Goal: Task Accomplishment & Management: Use online tool/utility

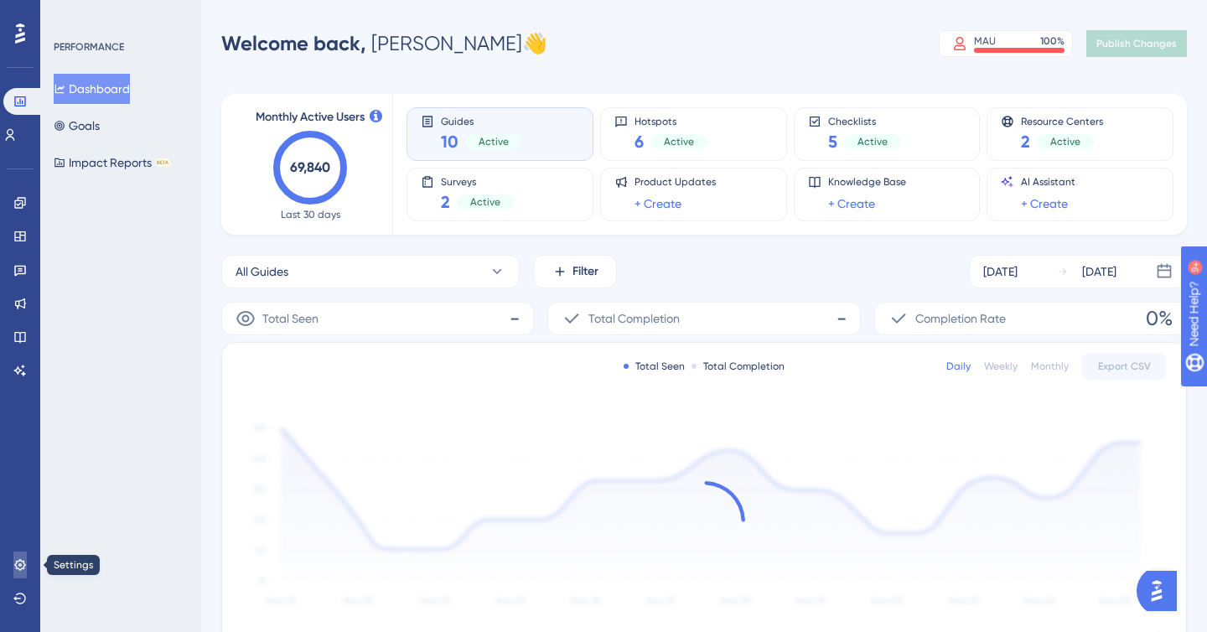
click at [17, 567] on icon at bounding box center [19, 564] width 11 height 11
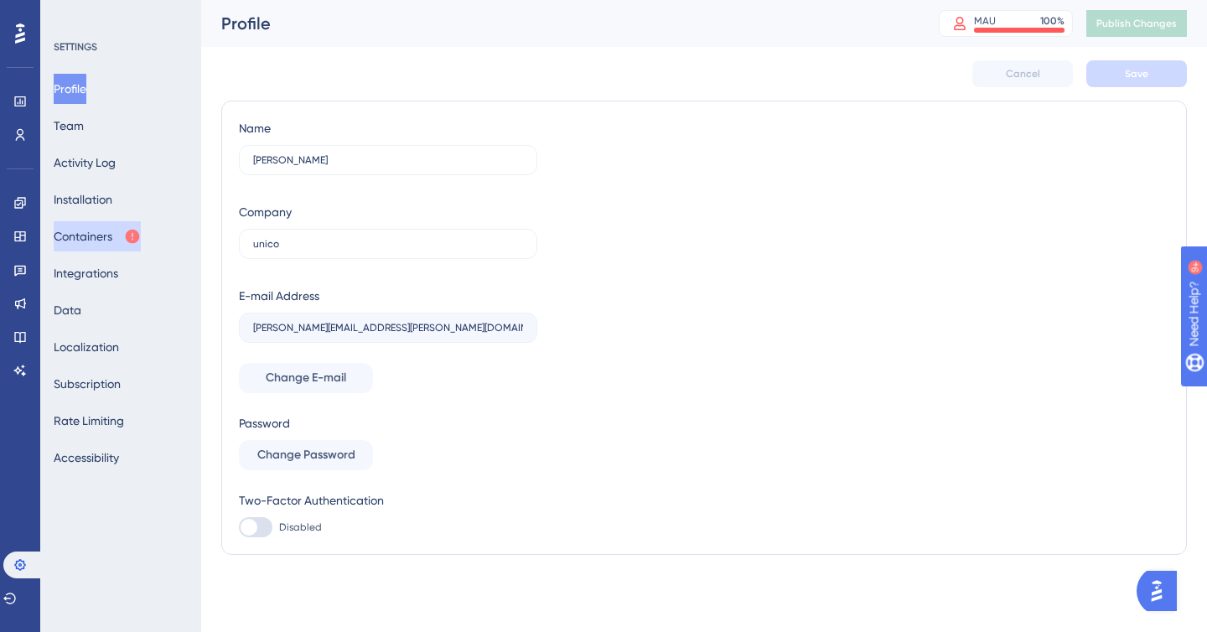
click at [101, 240] on button "Containers" at bounding box center [97, 236] width 87 height 30
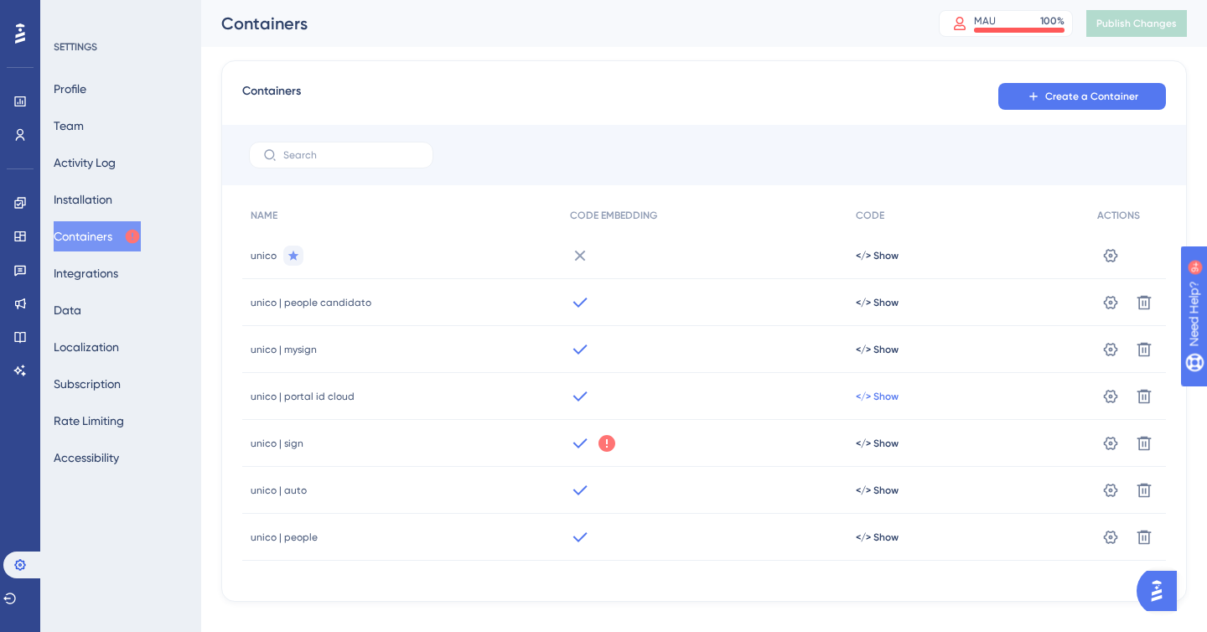
click at [858, 399] on span "</> Show" at bounding box center [877, 396] width 43 height 13
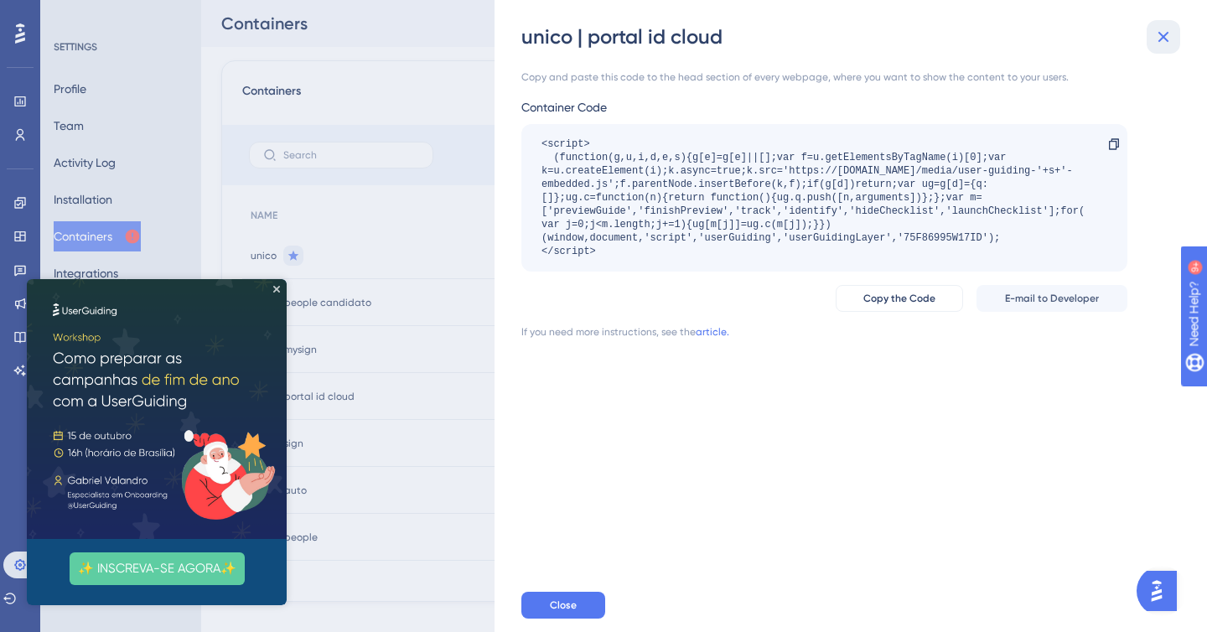
click at [1164, 39] on icon at bounding box center [1163, 37] width 20 height 20
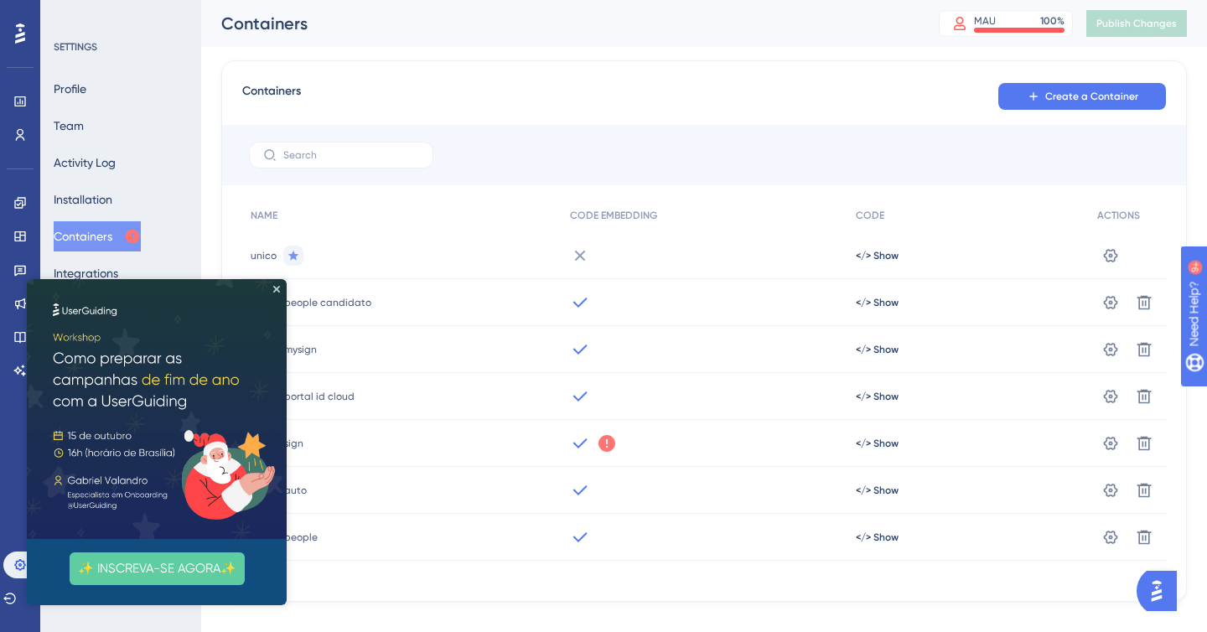
click at [281, 290] on img at bounding box center [157, 409] width 260 height 260
click at [274, 291] on icon "Close Preview" at bounding box center [276, 289] width 7 height 7
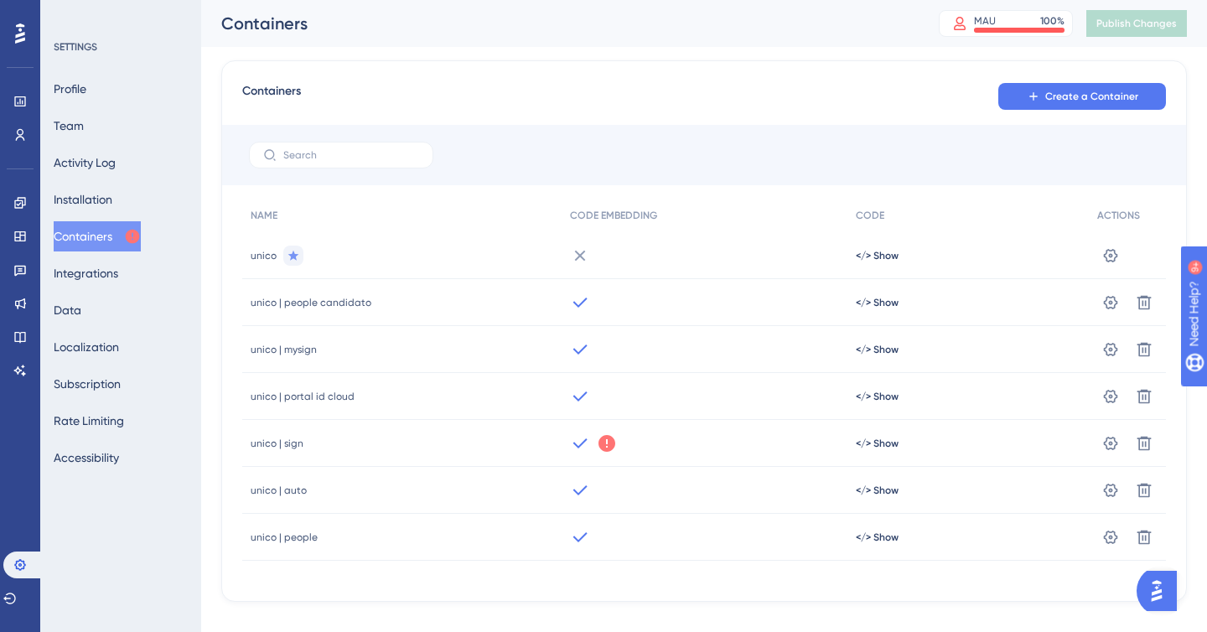
click at [287, 399] on span "unico | portal id cloud" at bounding box center [303, 396] width 104 height 13
click at [19, 34] on icon at bounding box center [20, 33] width 10 height 20
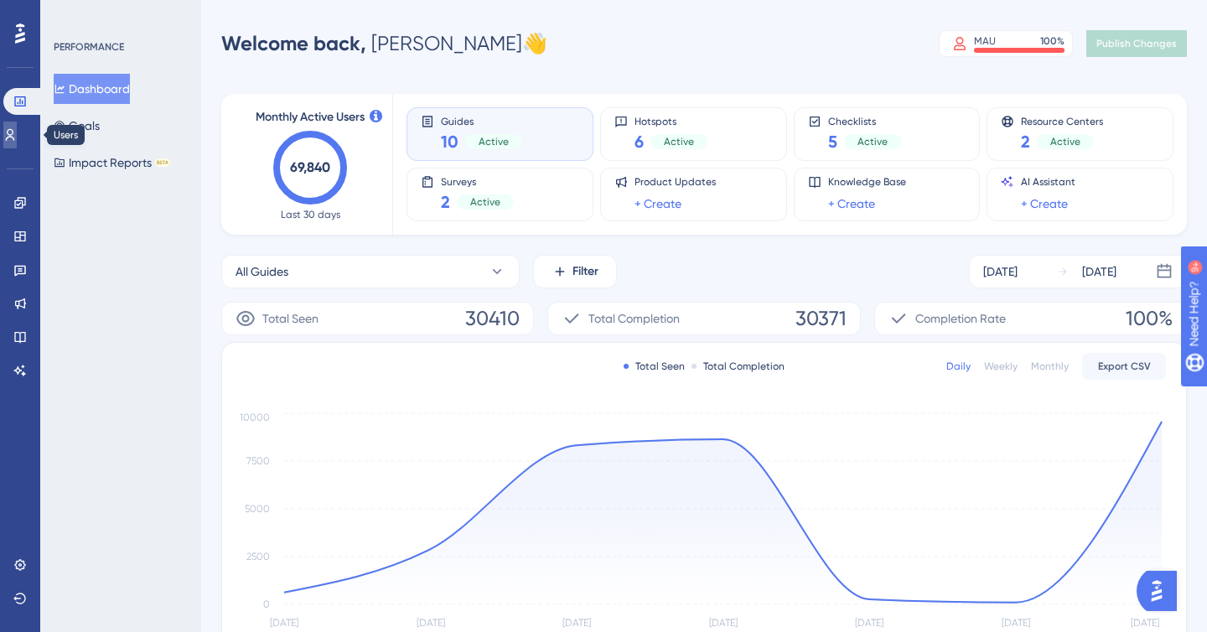
click at [15, 132] on icon at bounding box center [10, 135] width 9 height 12
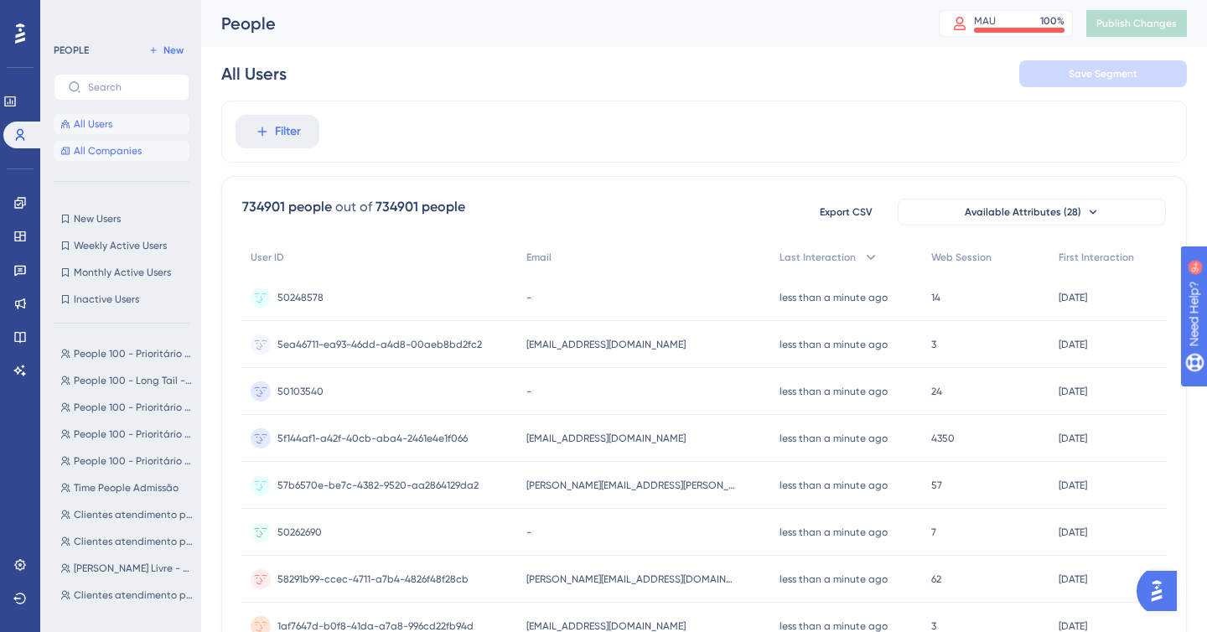
click at [88, 151] on span "All Companies" at bounding box center [108, 150] width 68 height 13
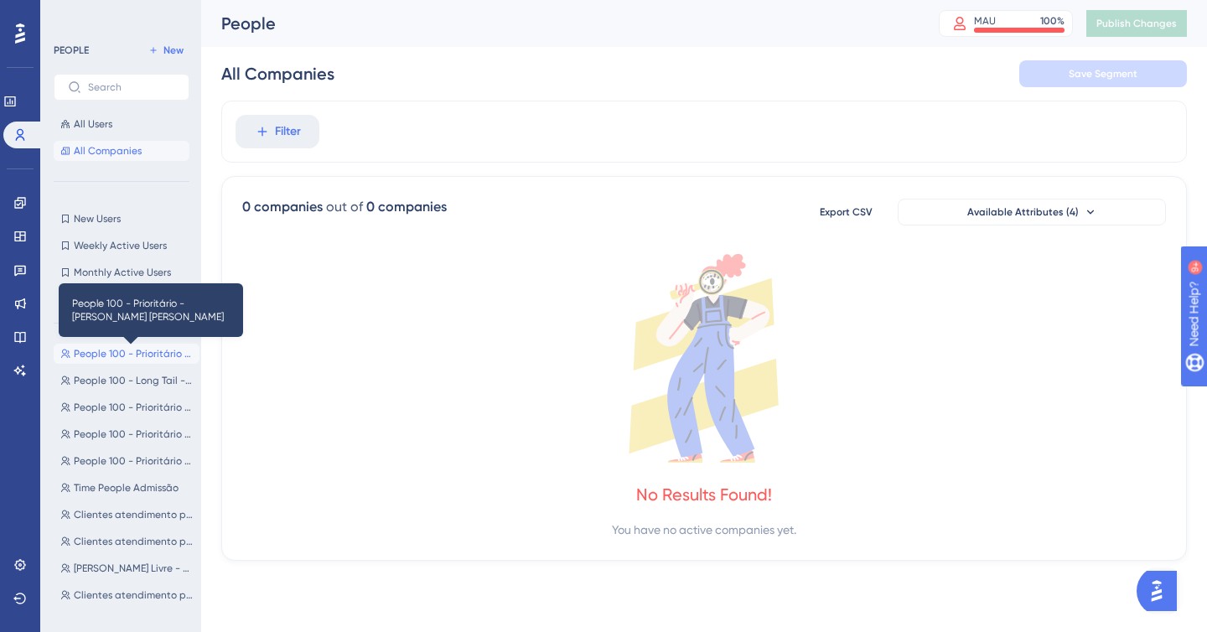
click at [94, 351] on span "People 100 - Prioritário - [PERSON_NAME] [PERSON_NAME]" at bounding box center [133, 353] width 119 height 13
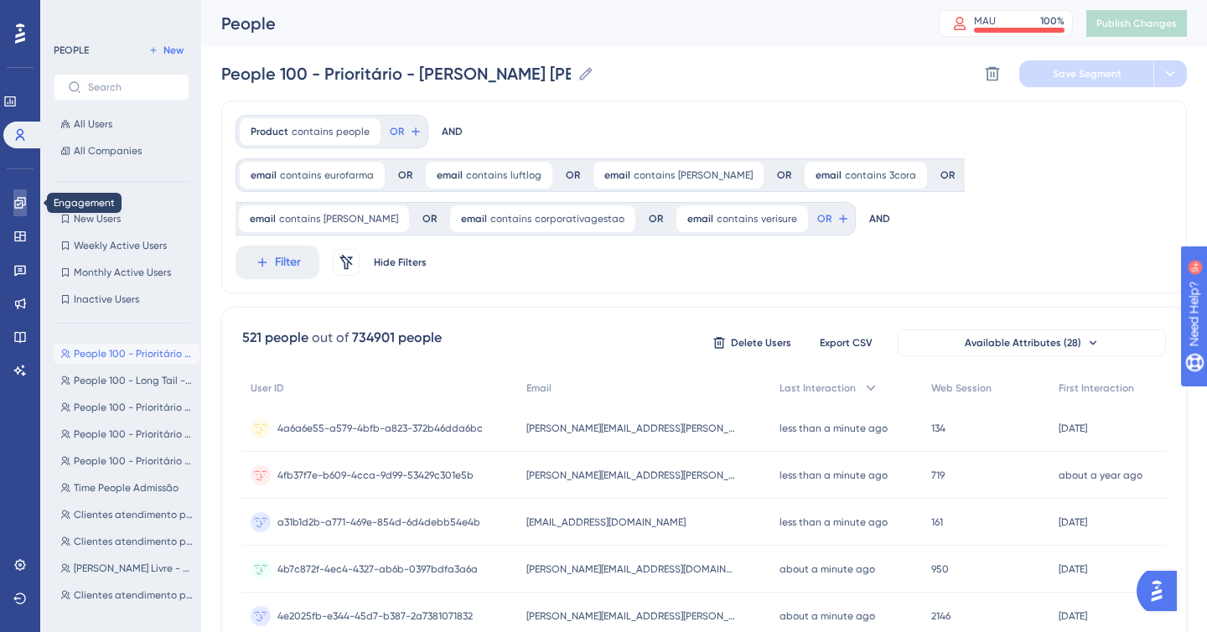
click at [16, 196] on icon at bounding box center [19, 202] width 13 height 13
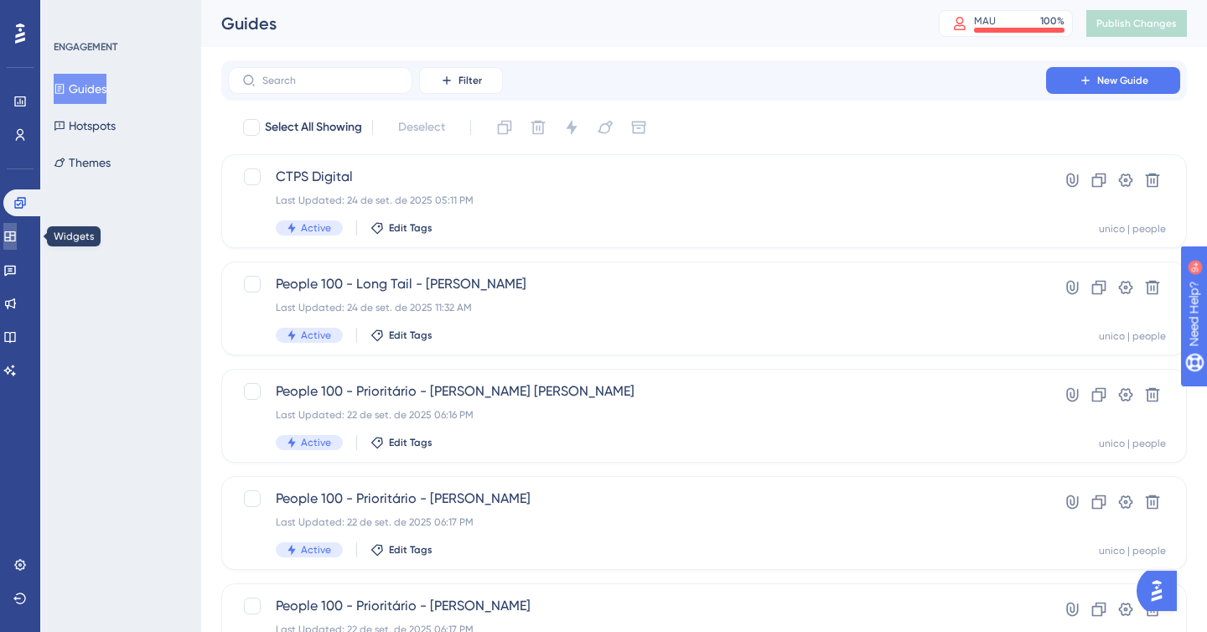
click at [17, 239] on icon at bounding box center [9, 236] width 13 height 13
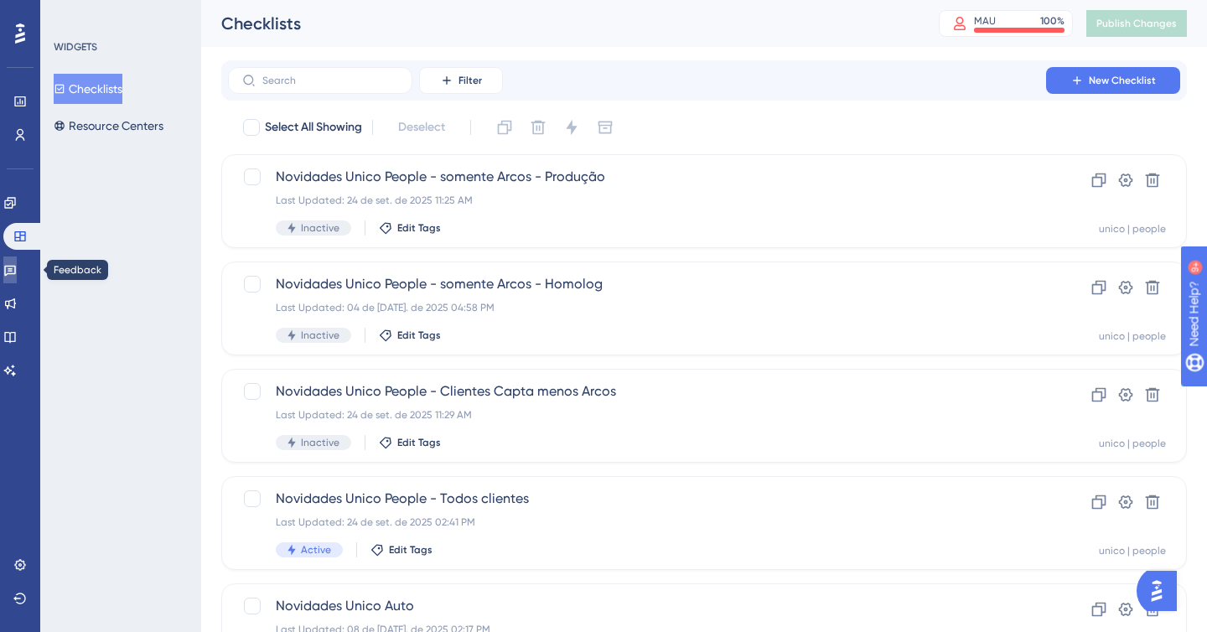
click at [17, 267] on icon at bounding box center [9, 269] width 13 height 13
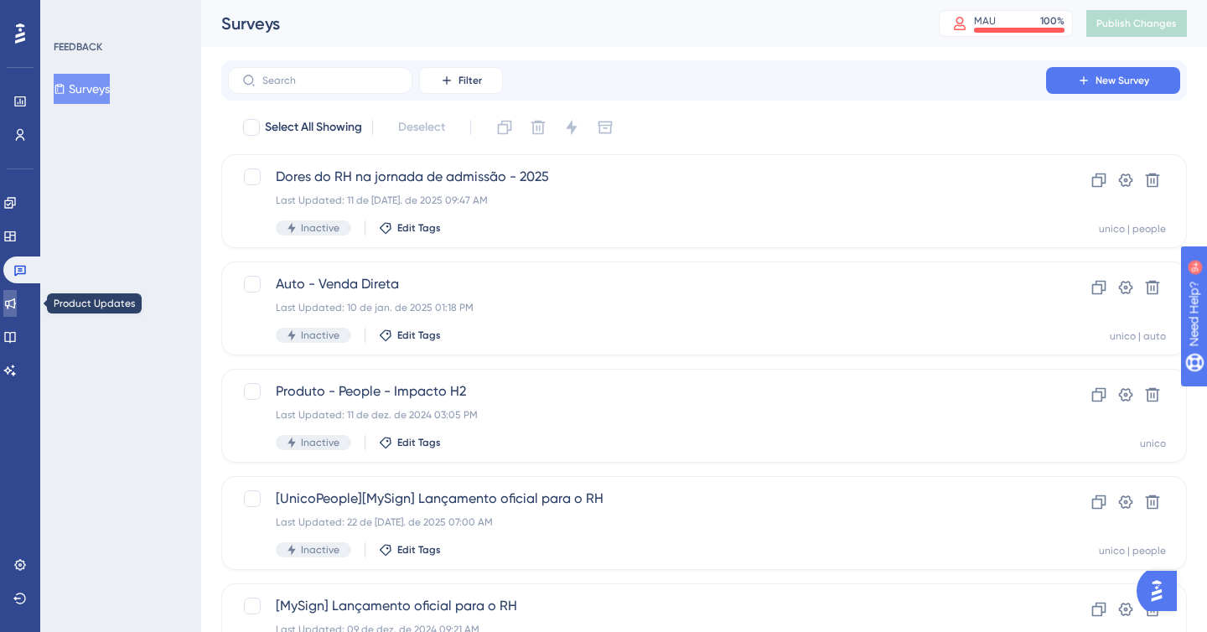
click at [16, 298] on icon at bounding box center [10, 303] width 11 height 11
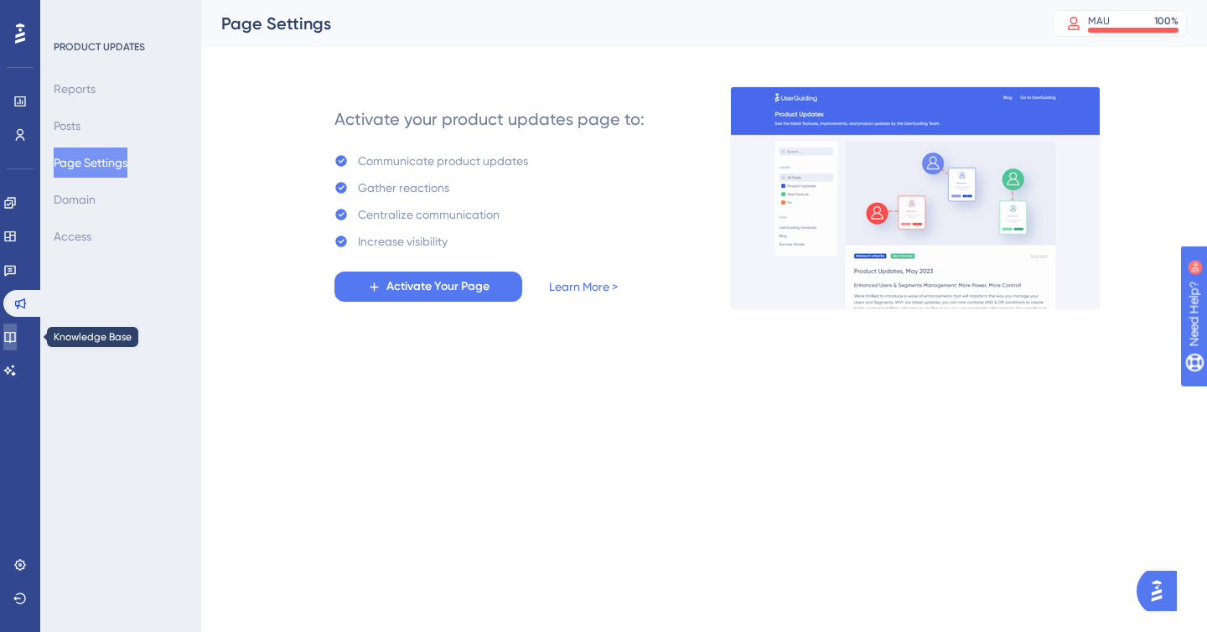
click at [17, 329] on link at bounding box center [9, 337] width 13 height 27
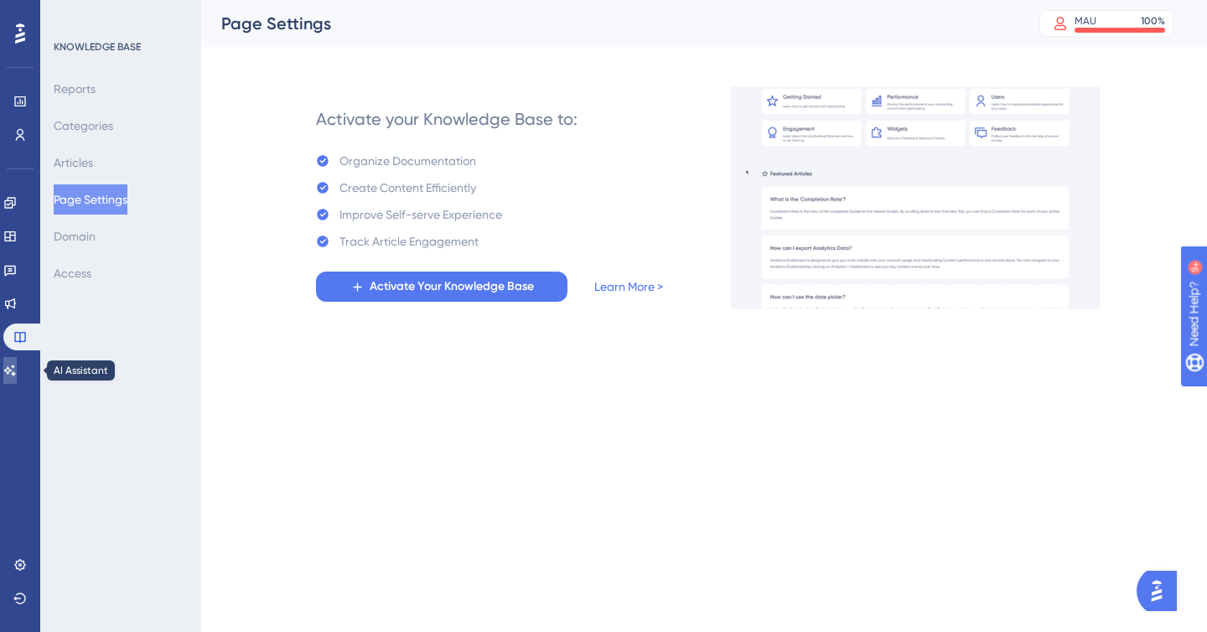
click at [17, 371] on icon at bounding box center [9, 370] width 13 height 13
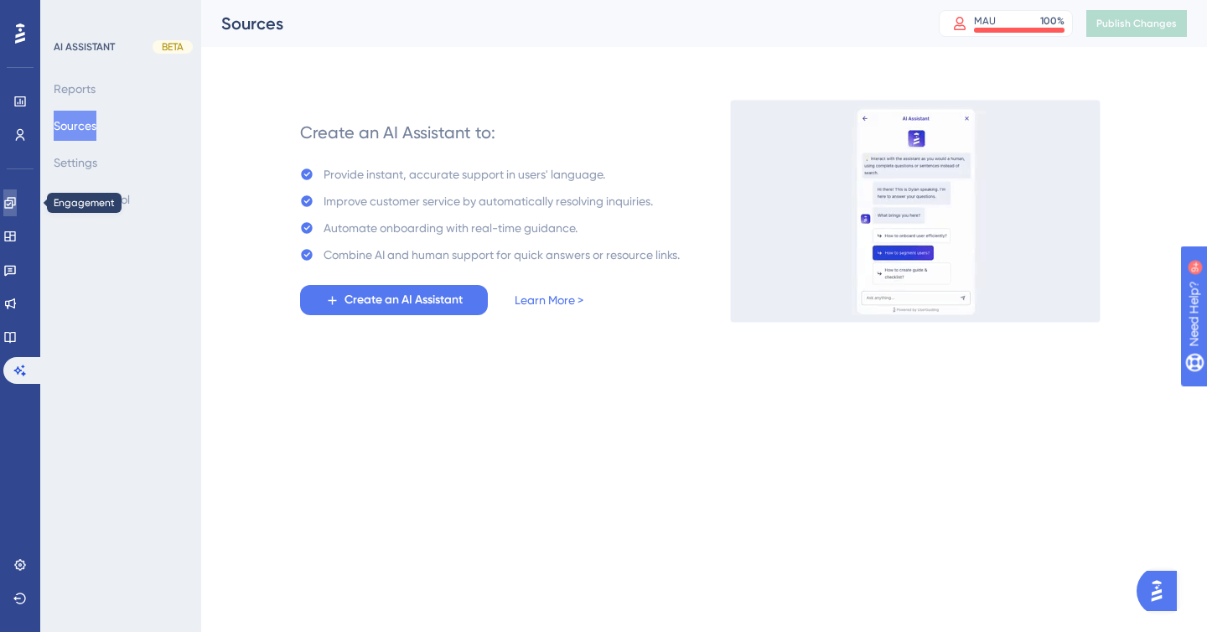
click at [14, 202] on icon at bounding box center [9, 202] width 11 height 11
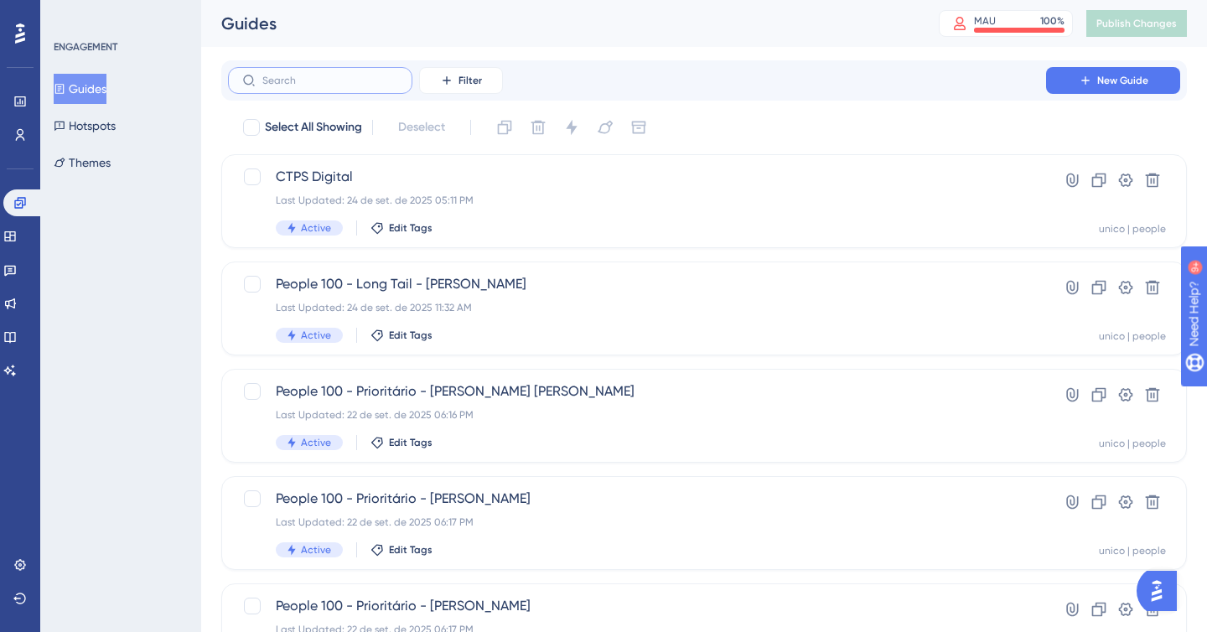
click at [339, 83] on input "text" at bounding box center [330, 81] width 136 height 12
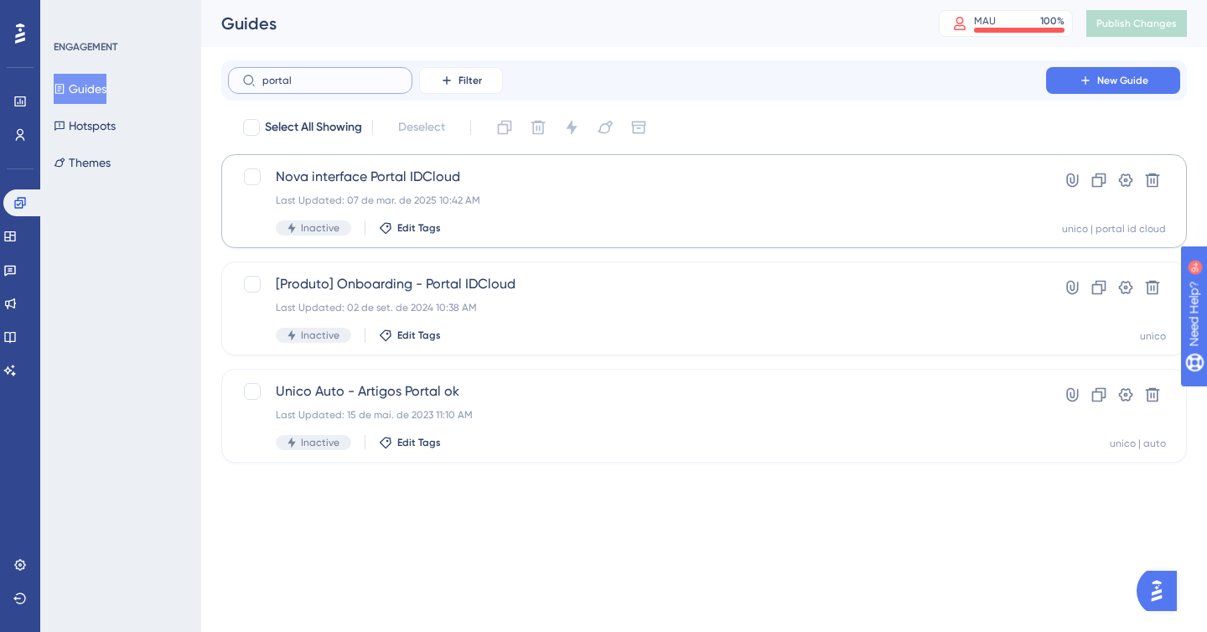
type input "portal"
click at [384, 179] on span "Nova interface Portal IDCloud" at bounding box center [637, 177] width 723 height 20
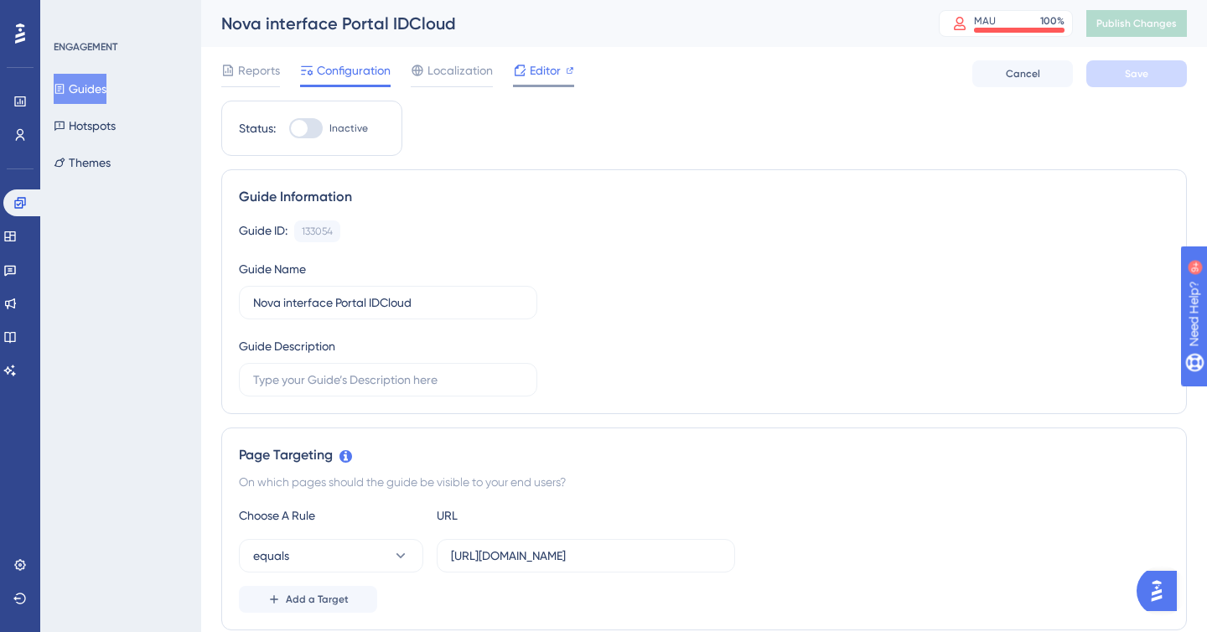
click at [547, 66] on span "Editor" at bounding box center [545, 70] width 31 height 20
click at [255, 86] on div at bounding box center [250, 86] width 59 height 3
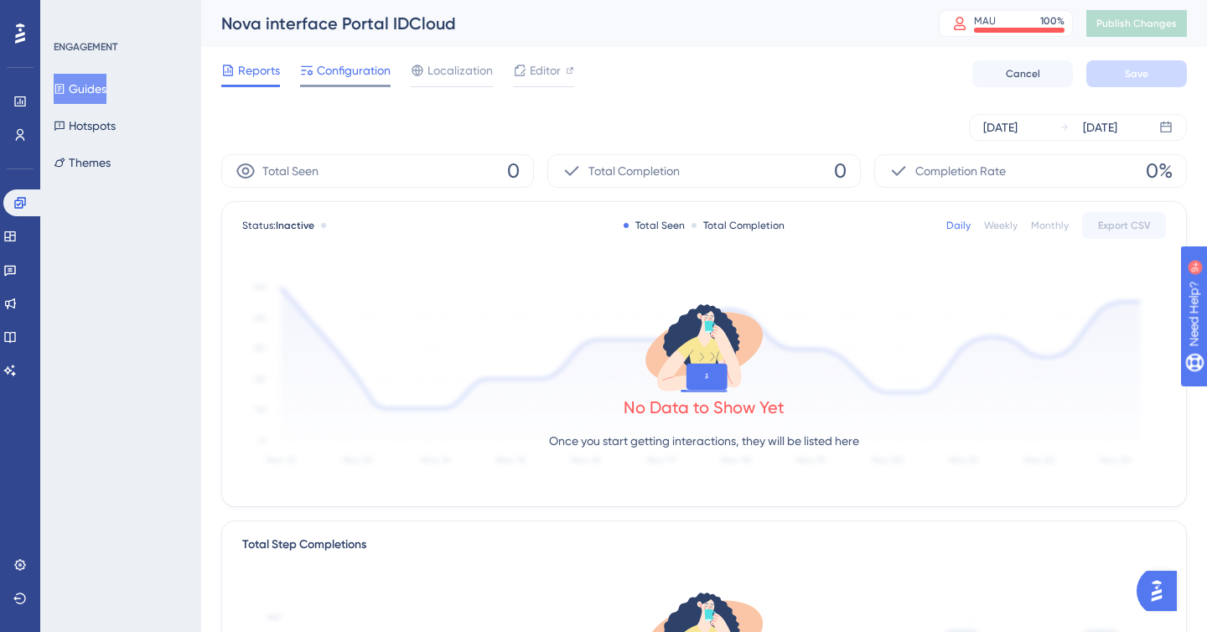
click at [360, 75] on span "Configuration" at bounding box center [354, 70] width 74 height 20
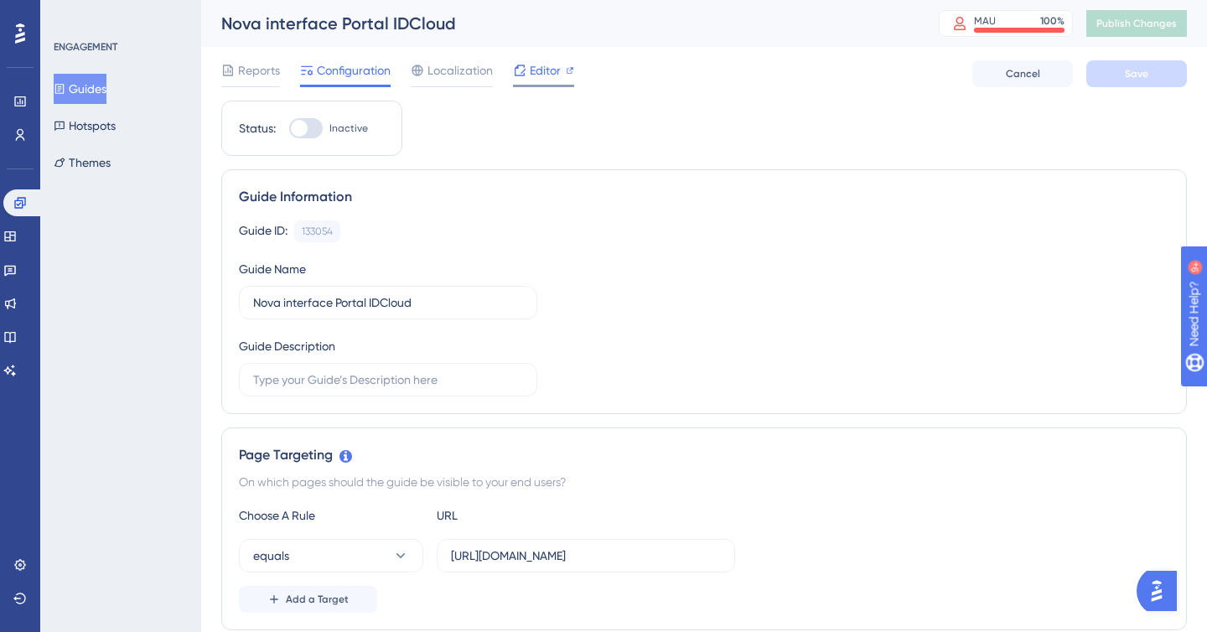
click at [542, 63] on span "Editor" at bounding box center [545, 70] width 31 height 20
